Goal: Obtain resource: Download file/media

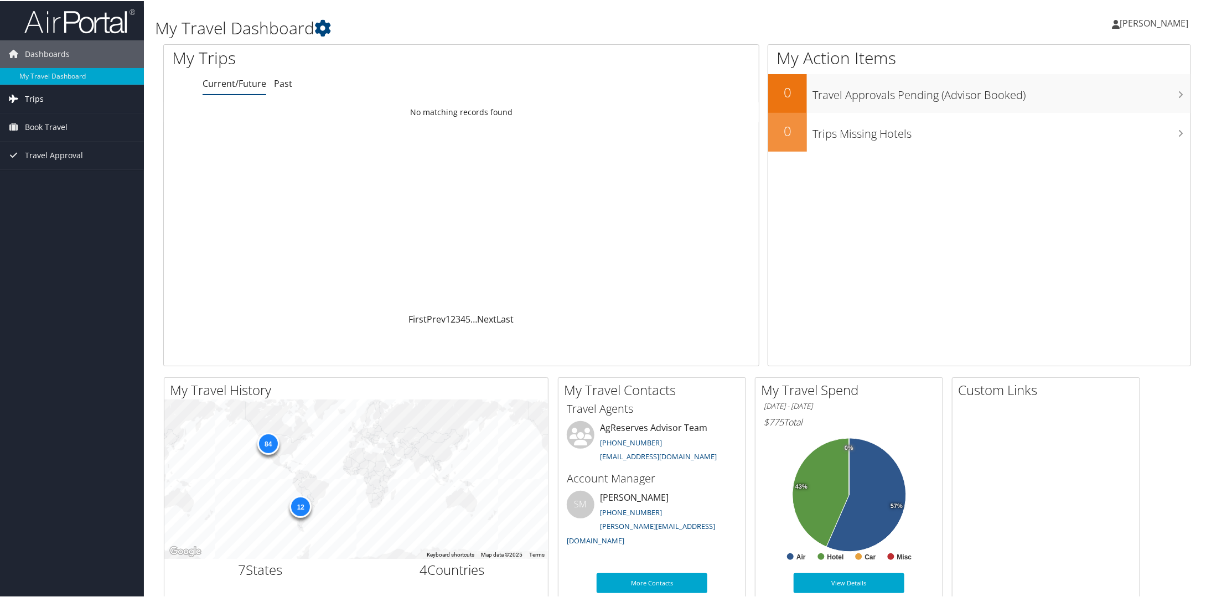
click at [82, 96] on link "Trips" at bounding box center [72, 98] width 144 height 28
click at [274, 86] on link "Past" at bounding box center [283, 82] width 18 height 12
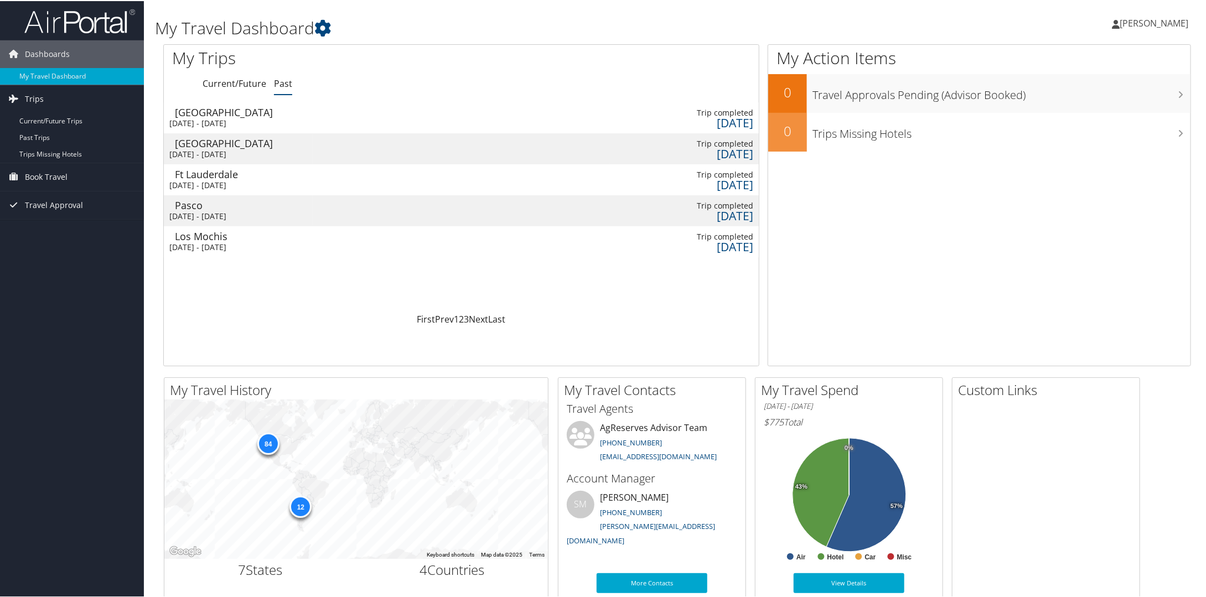
click at [200, 115] on div "[GEOGRAPHIC_DATA]" at bounding box center [244, 111] width 138 height 10
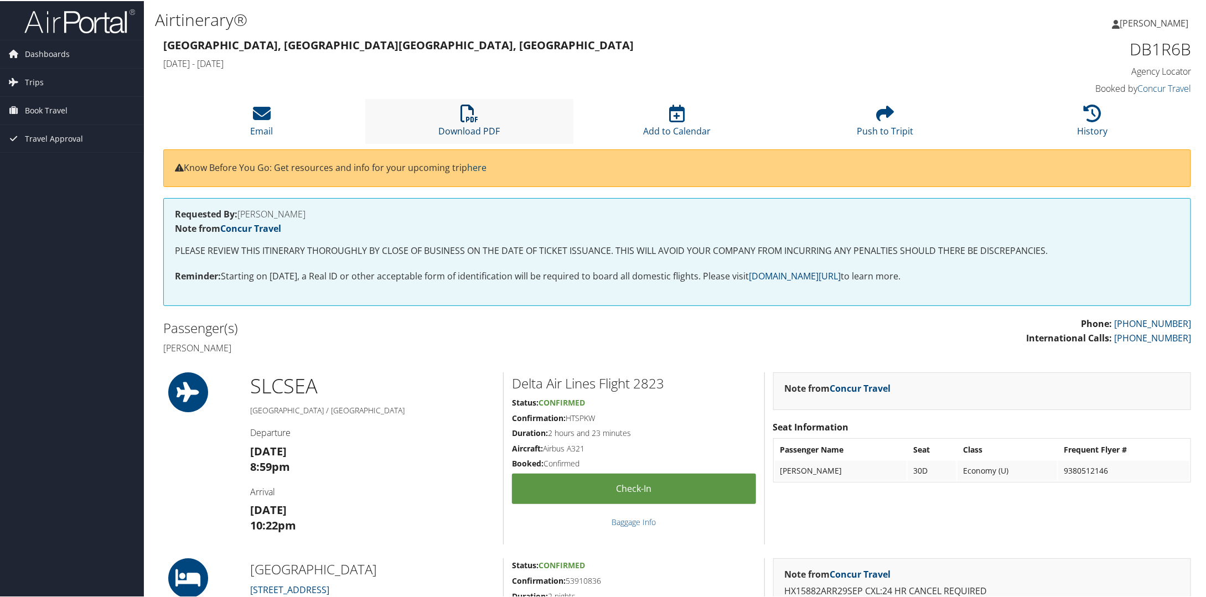
click at [467, 118] on icon at bounding box center [469, 112] width 18 height 18
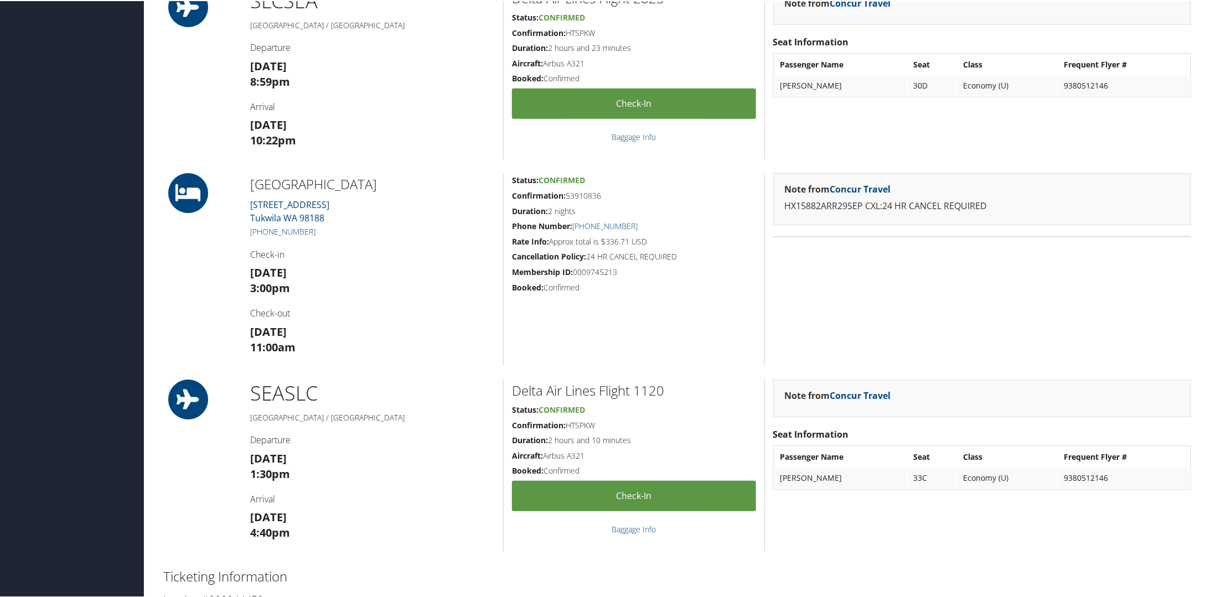
scroll to position [387, 0]
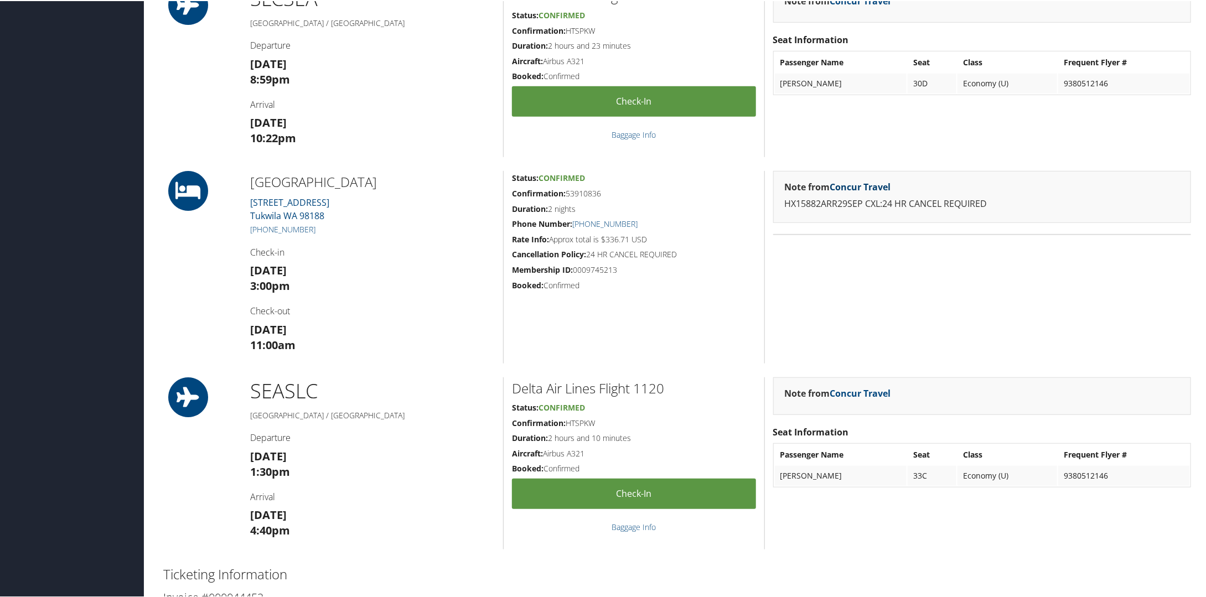
click at [864, 180] on link "Concur Travel" at bounding box center [860, 186] width 61 height 12
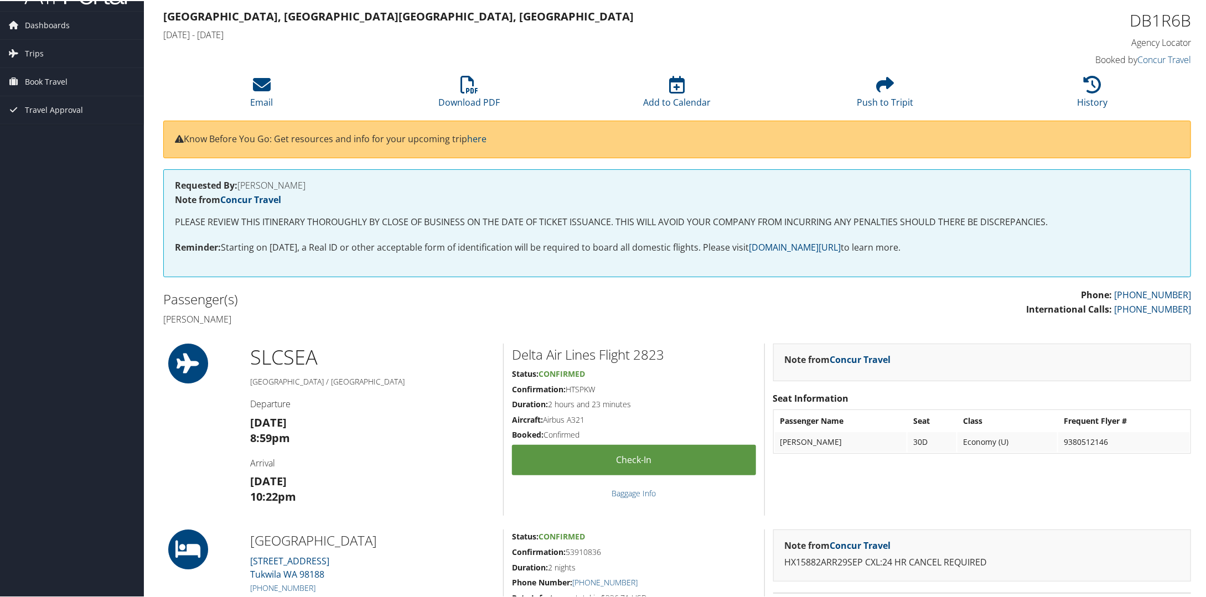
scroll to position [0, 0]
